Goal: Book appointment/travel/reservation

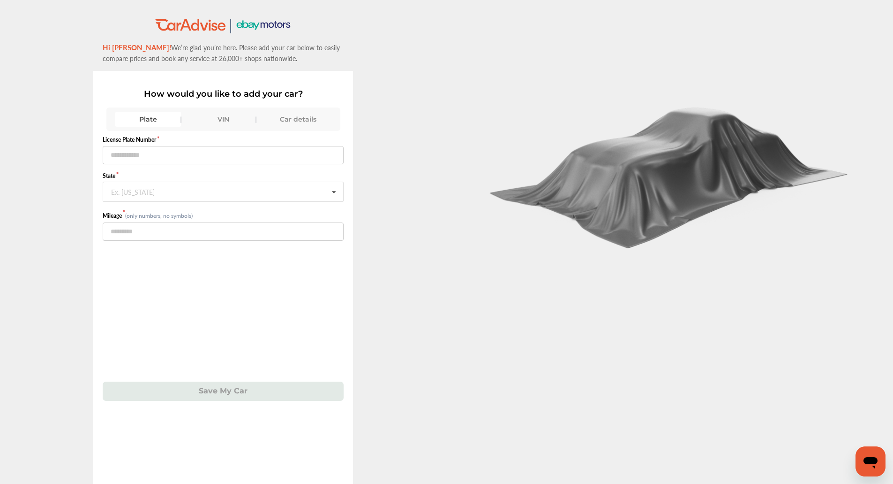
click at [212, 125] on div "VIN" at bounding box center [223, 119] width 66 height 15
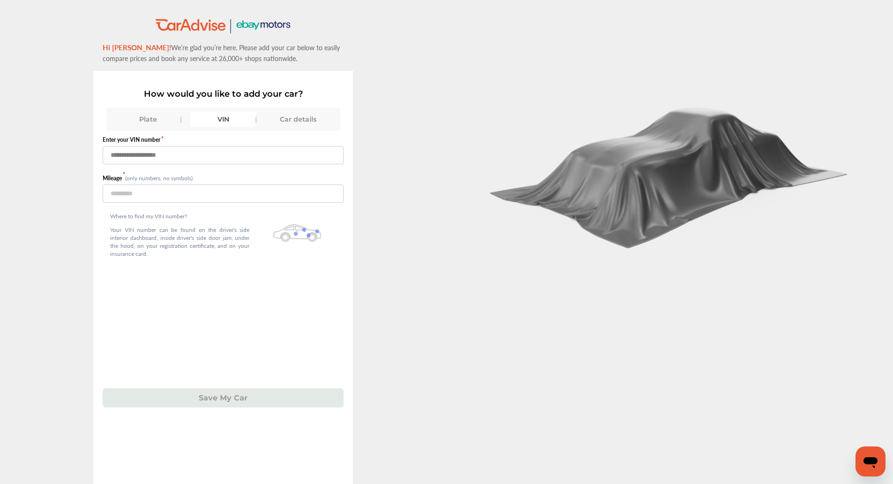
click at [204, 161] on input "text" at bounding box center [223, 155] width 241 height 18
click at [199, 158] on input "**********" at bounding box center [223, 155] width 241 height 18
type input "**********"
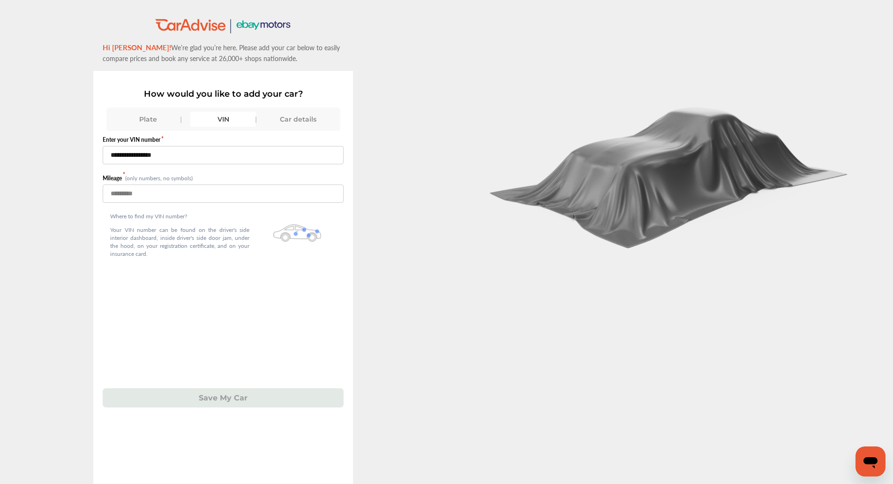
click at [148, 195] on input "number" at bounding box center [223, 193] width 241 height 18
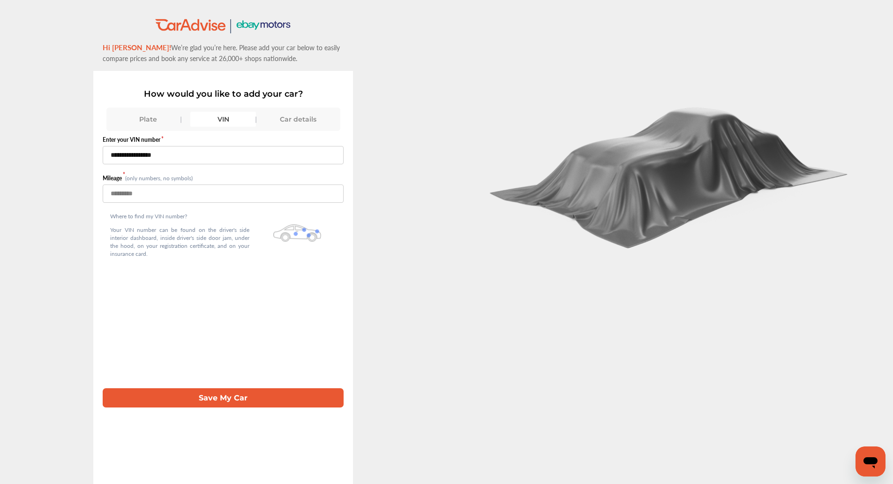
type input "*****"
click at [227, 399] on button "Save My Car" at bounding box center [223, 397] width 241 height 19
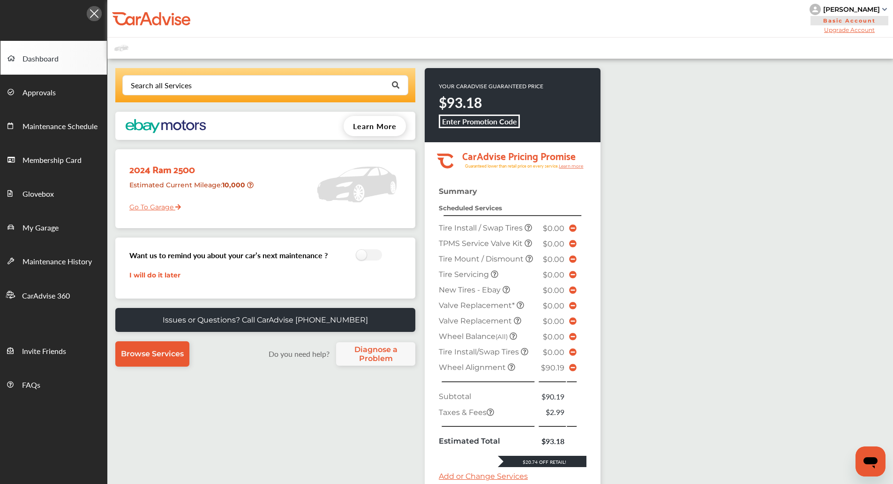
scroll to position [157, 0]
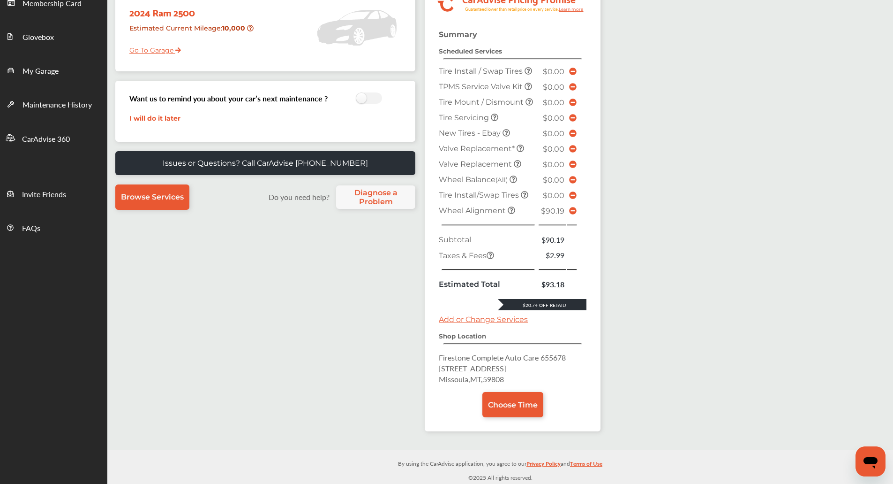
click at [572, 212] on icon at bounding box center [573, 211] width 8 height 8
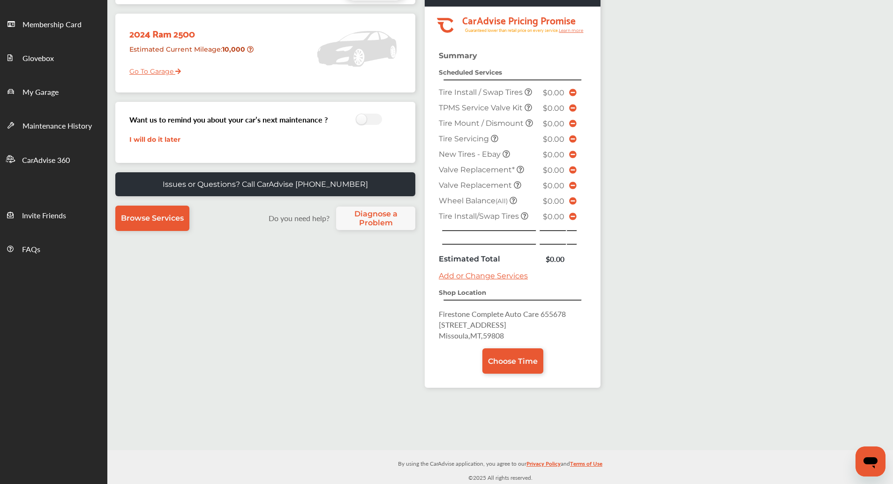
scroll to position [136, 0]
click at [492, 363] on span "Choose Time" at bounding box center [513, 360] width 50 height 9
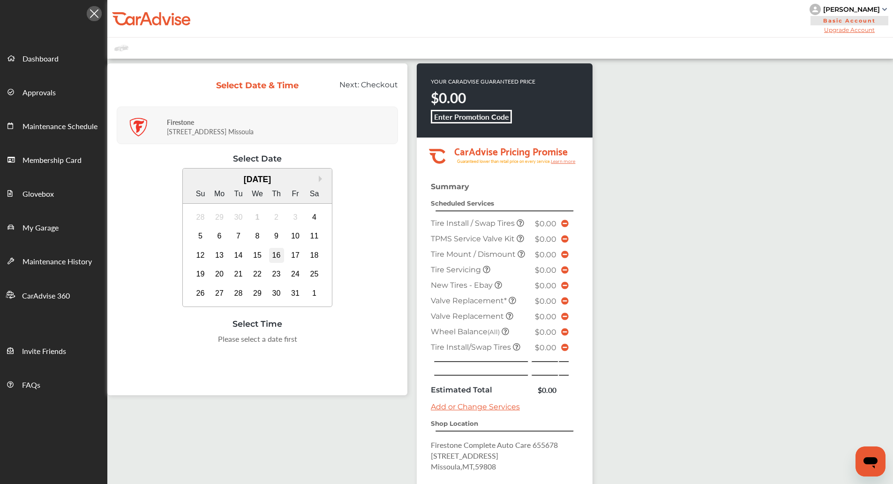
click at [281, 257] on div "16" at bounding box center [276, 255] width 15 height 15
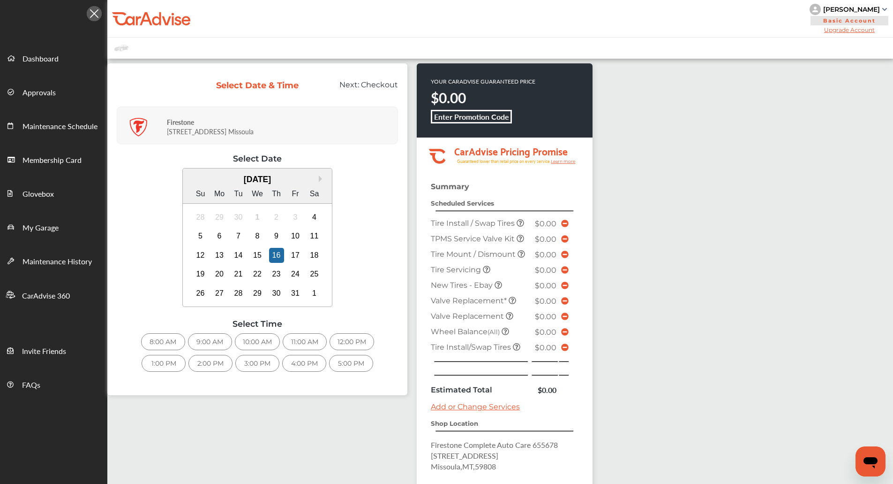
click at [177, 358] on div "1:00 PM" at bounding box center [164, 363] width 44 height 17
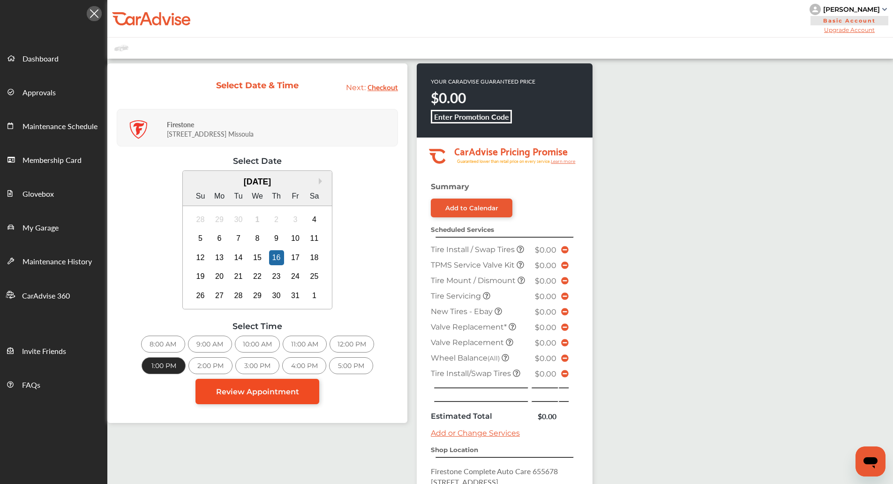
click at [205, 392] on link "Review Appointment" at bounding box center [258, 390] width 124 height 25
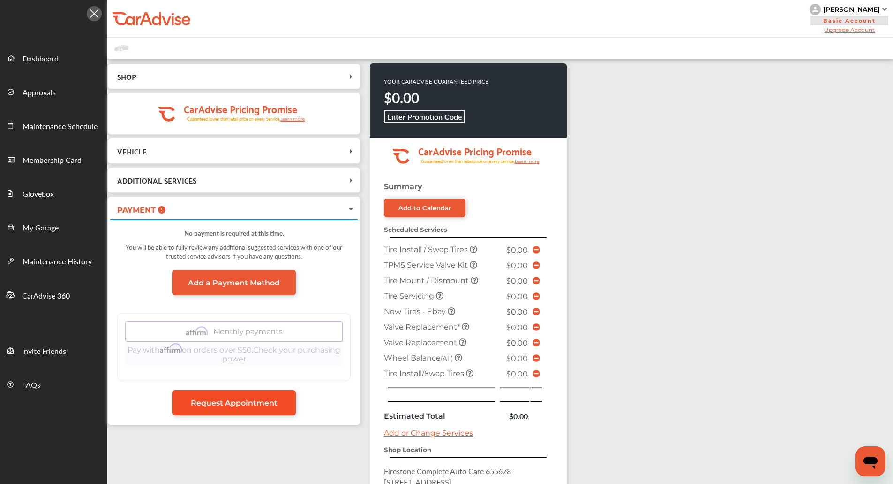
click at [215, 393] on link "Request Appointment" at bounding box center [234, 402] width 124 height 25
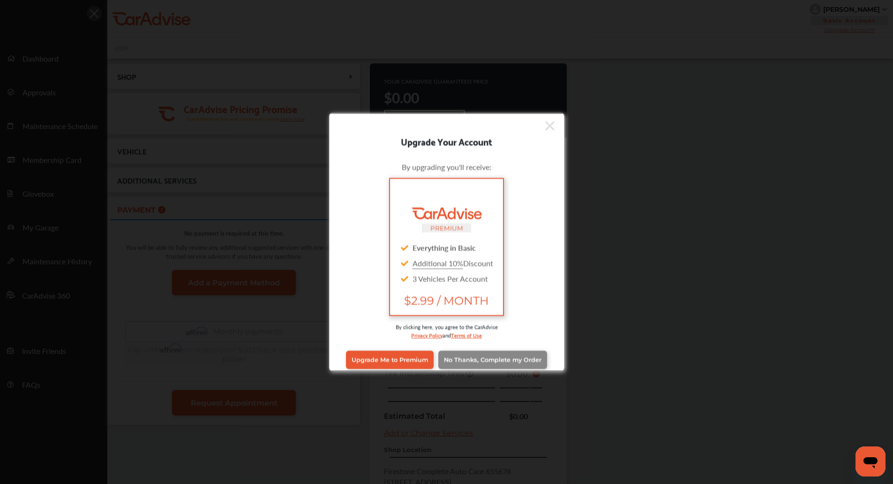
click at [488, 366] on link "No Thanks, Complete my Order" at bounding box center [493, 359] width 109 height 18
